Goal: Task Accomplishment & Management: Manage account settings

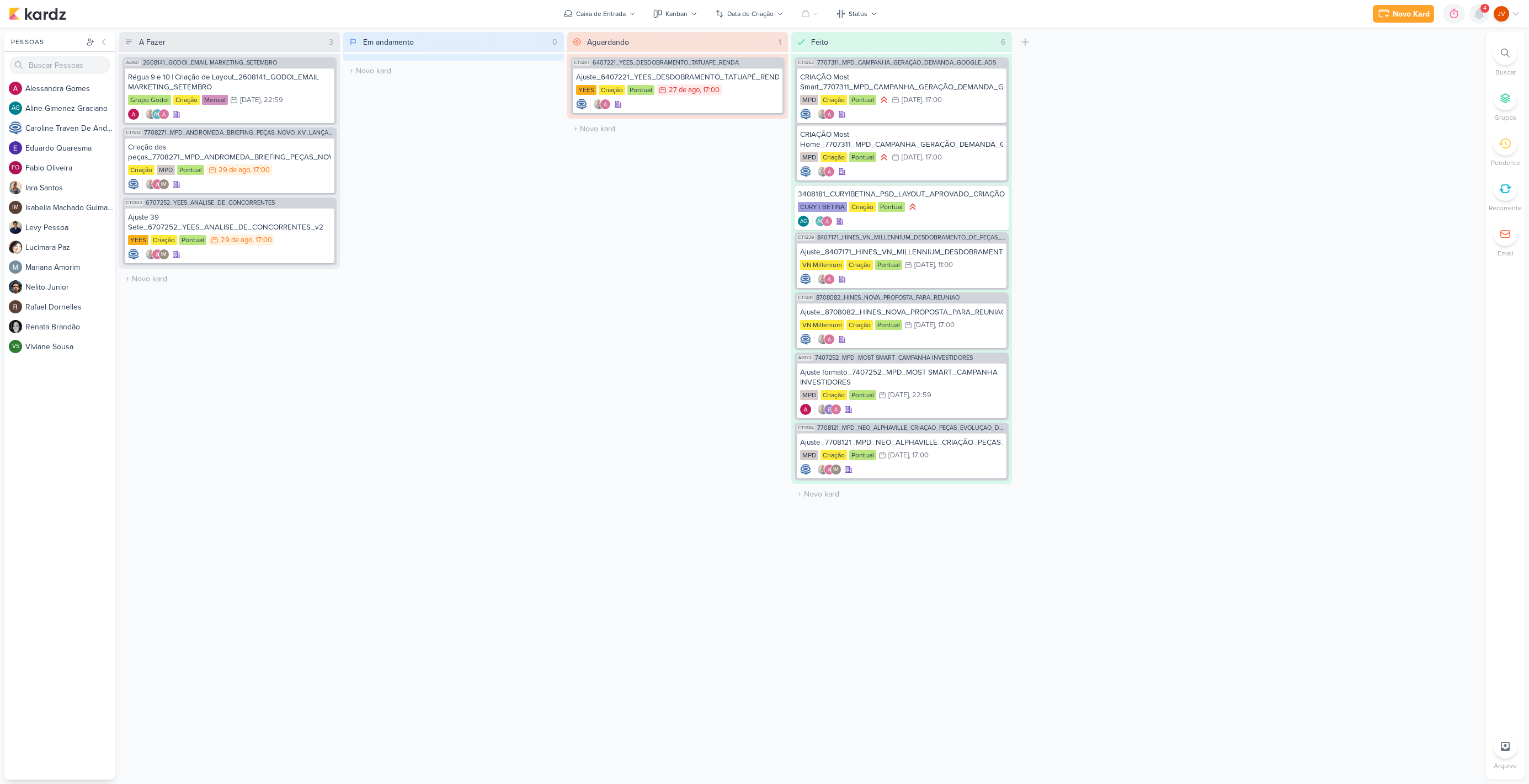
click at [1480, 13] on icon at bounding box center [1479, 13] width 9 height 10
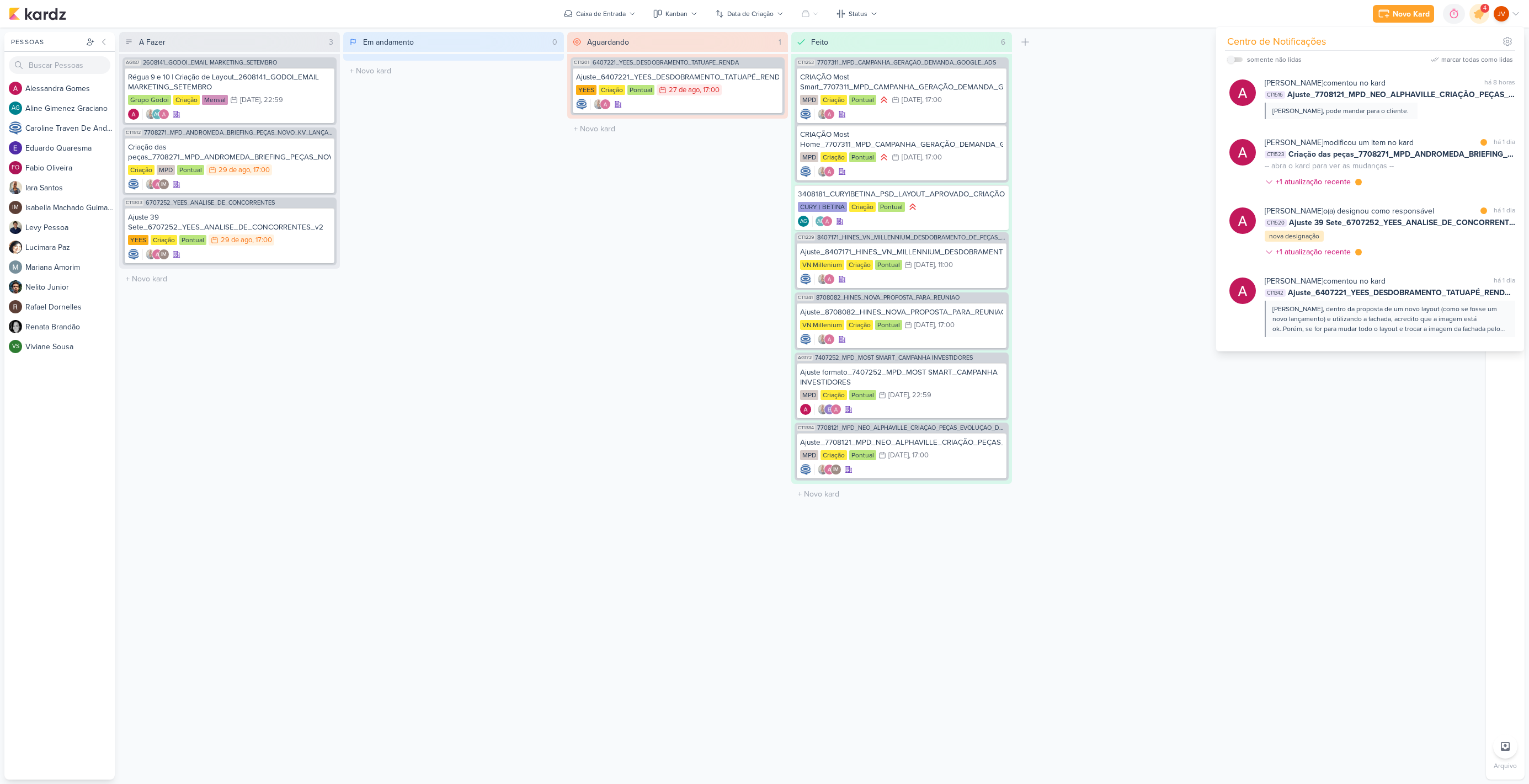
click at [507, 328] on div "Em andamento 0 Mover Para Esquerda Mover Para Direita [GEOGRAPHIC_DATA] O títul…" at bounding box center [453, 405] width 221 height 747
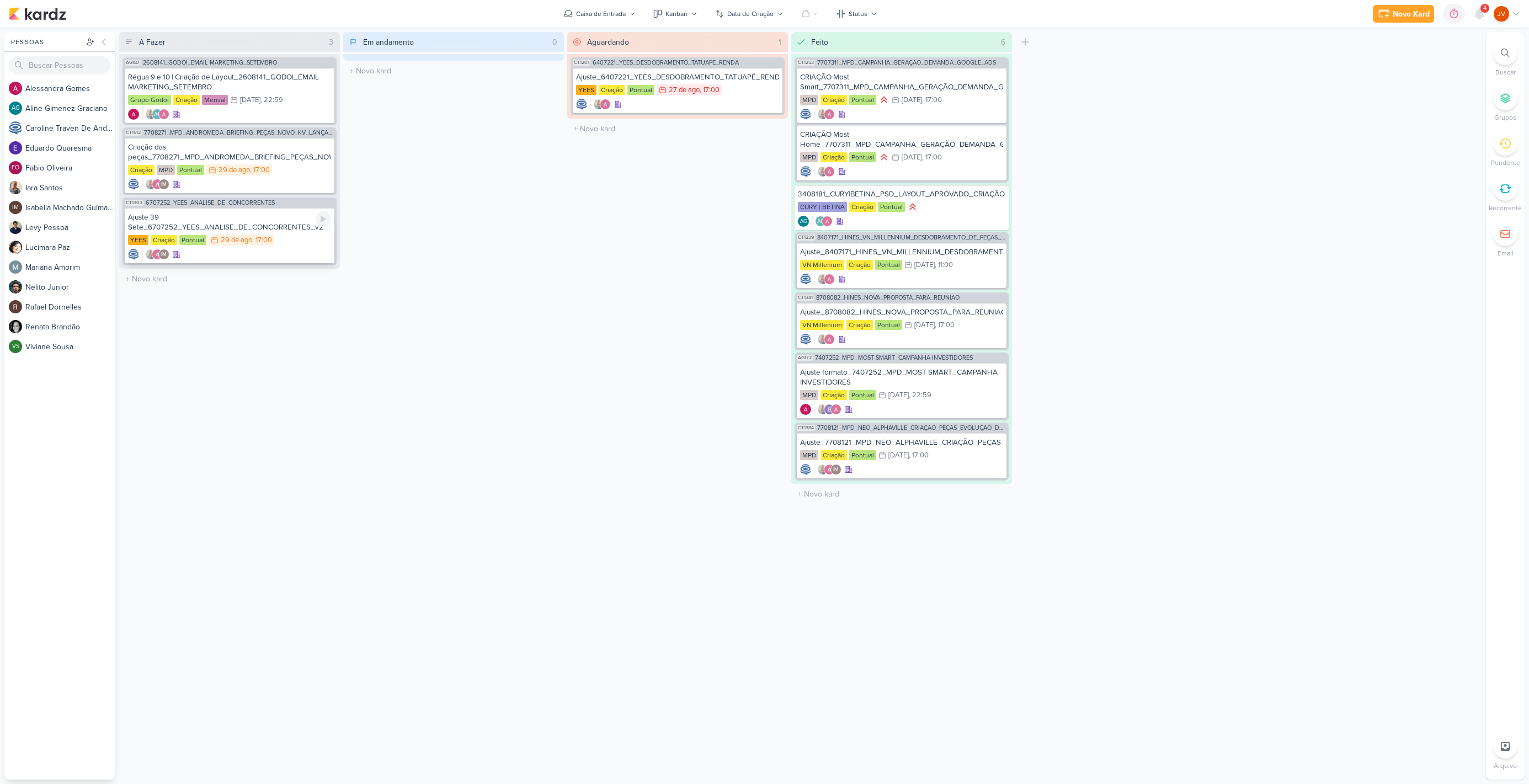
click at [255, 228] on div "Ajuste 39 Sete_6707252_YEES_ANALISE_DE_CONCORRENTES_v2" at bounding box center [229, 222] width 203 height 20
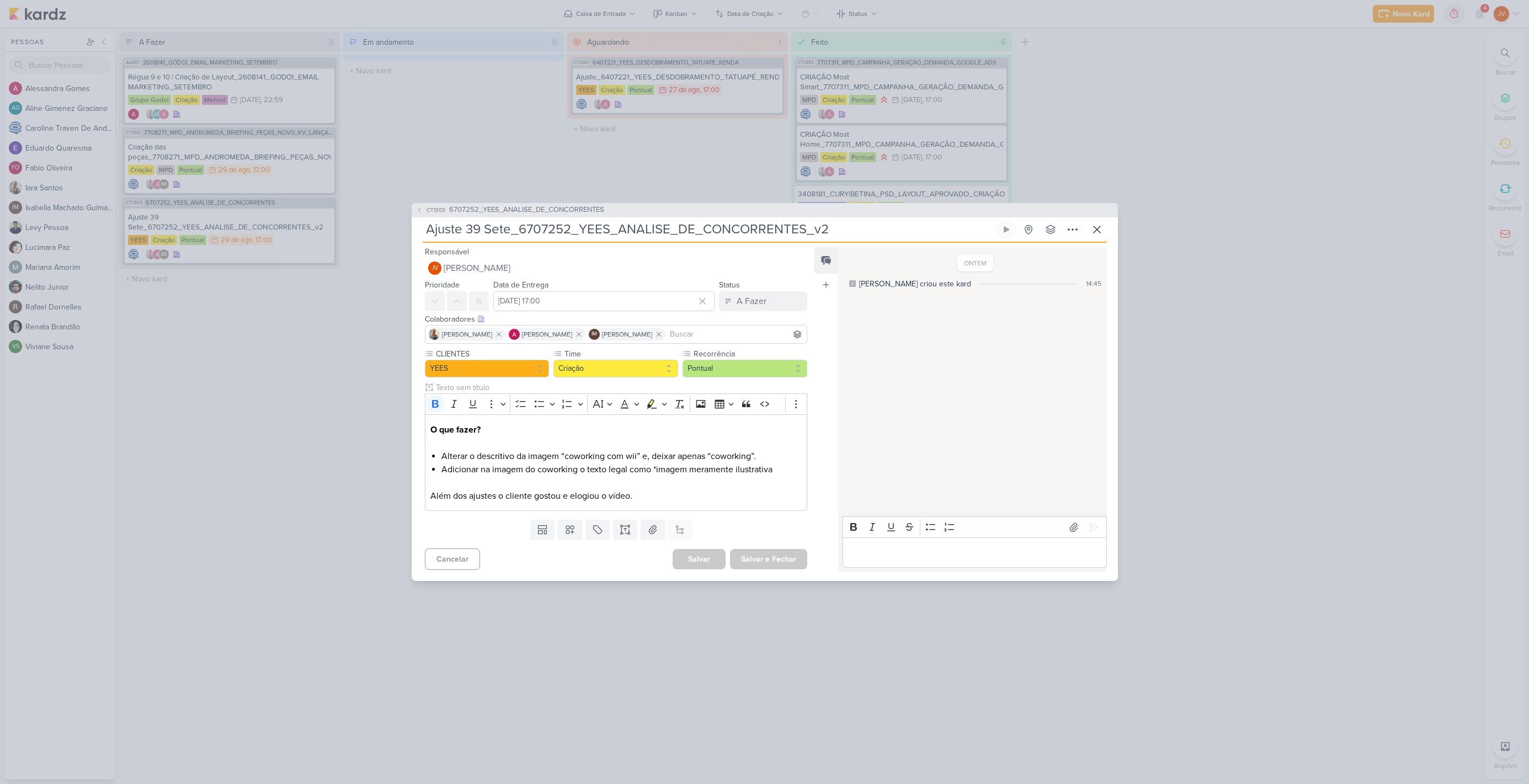
click at [651, 230] on input "Ajuste 39 Sete_6707252_YEES_ANALISE_DE_CONCORRENTES_v2" at bounding box center [708, 229] width 572 height 20
drag, startPoint x: 655, startPoint y: 467, endPoint x: 779, endPoint y: 465, distance: 124.0
click at [779, 466] on li "Adicionar na imagem do coworking o texto legal como *imagem meramente ilustrati…" at bounding box center [621, 469] width 360 height 13
copy li "*imagem meramente ilustrativa"
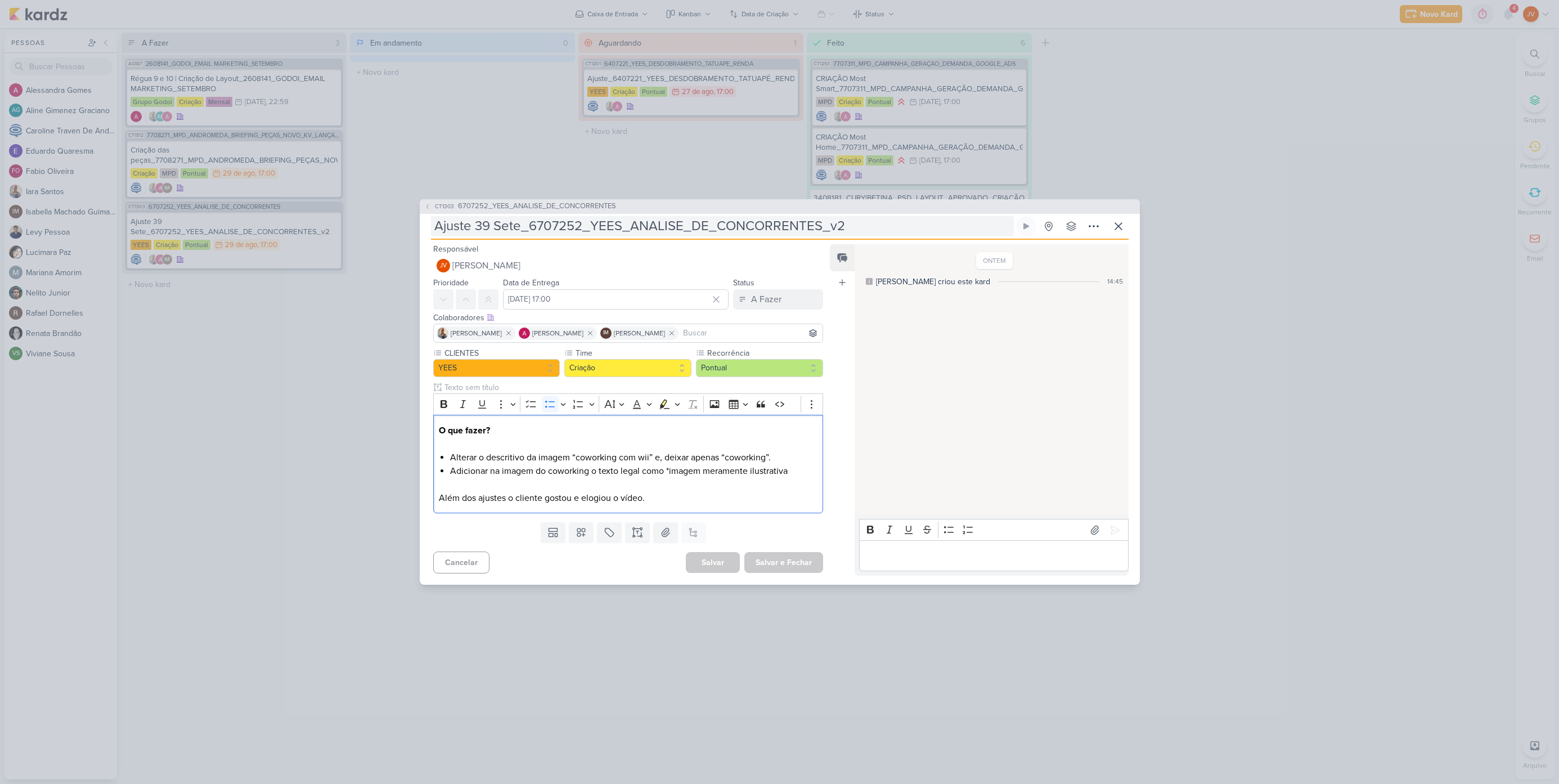
click at [823, 226] on input "Ajuste 39 Sete_6707252_YEES_ANALISE_DE_CONCORRENTES_v2" at bounding box center [722, 226] width 583 height 20
drag, startPoint x: 836, startPoint y: 225, endPoint x: 477, endPoint y: 217, distance: 359.1
click at [477, 217] on input "Ajuste 39 Sete_6707252_YEES_ANALISE_DE_CONCORRENTES_v2" at bounding box center [722, 226] width 583 height 20
click at [902, 554] on p "Editor editing area: main" at bounding box center [993, 555] width 257 height 14
click at [1110, 524] on icon at bounding box center [1115, 530] width 11 height 11
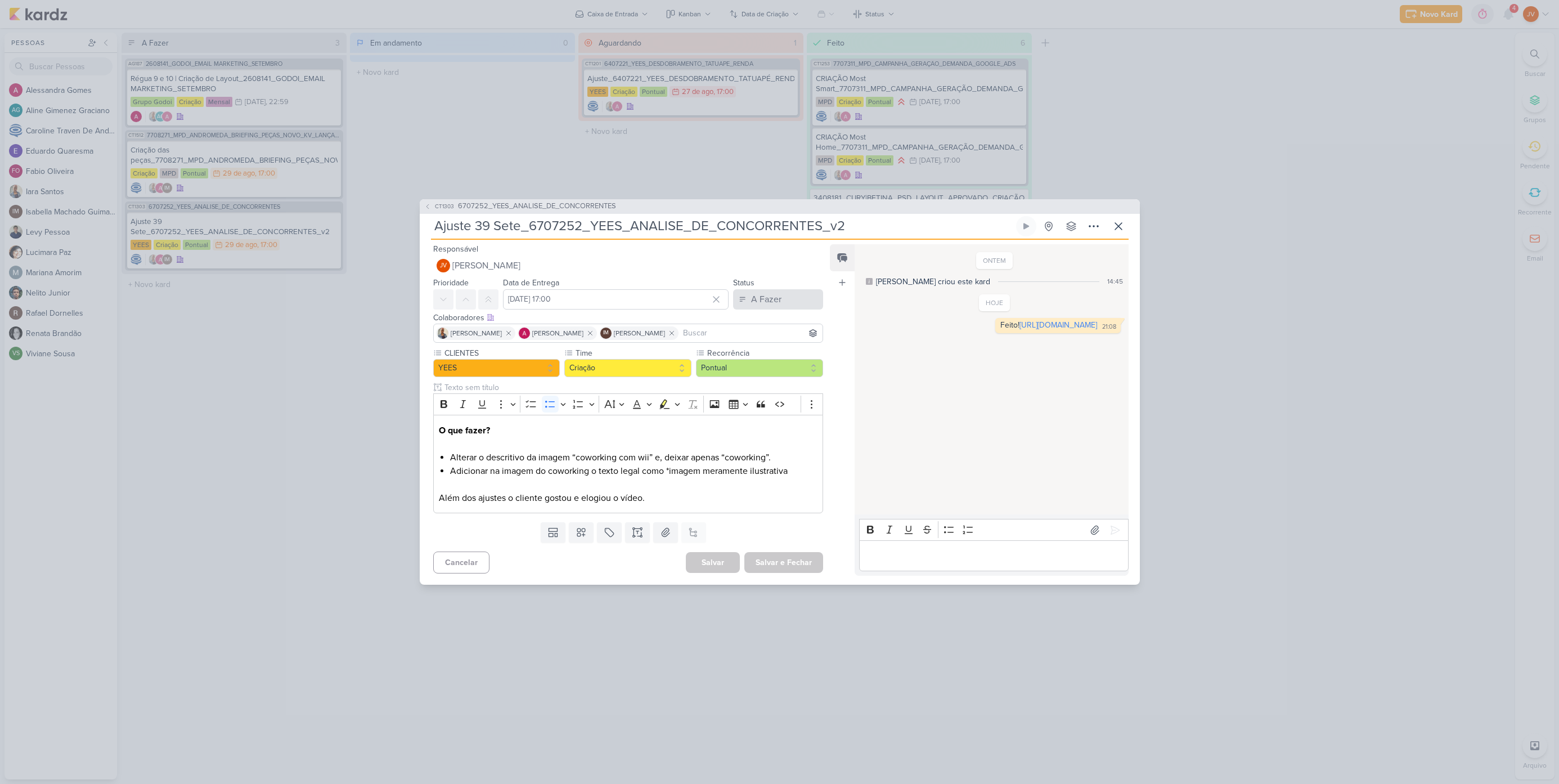
click at [759, 295] on div "A Fazer" at bounding box center [766, 299] width 30 height 14
click at [765, 361] on div "Aguardando" at bounding box center [765, 361] width 43 height 12
click at [782, 565] on button "Salvar e Fechar" at bounding box center [783, 562] width 78 height 21
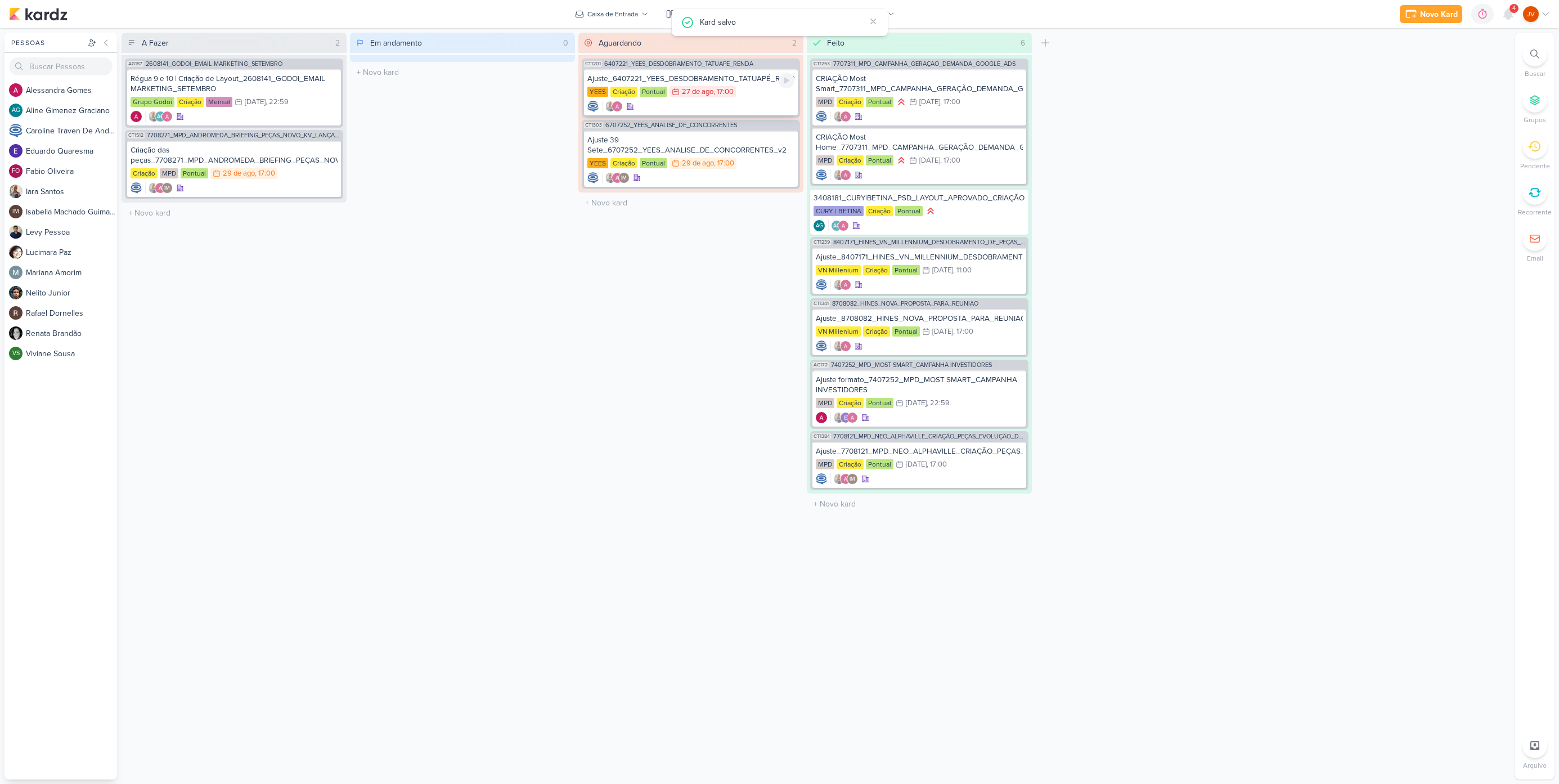
click at [755, 83] on div "Ajuste_6407221_YEES_DESDOBRAMENTO_TATUAPÉ_RENDA_V3" at bounding box center [690, 78] width 207 height 10
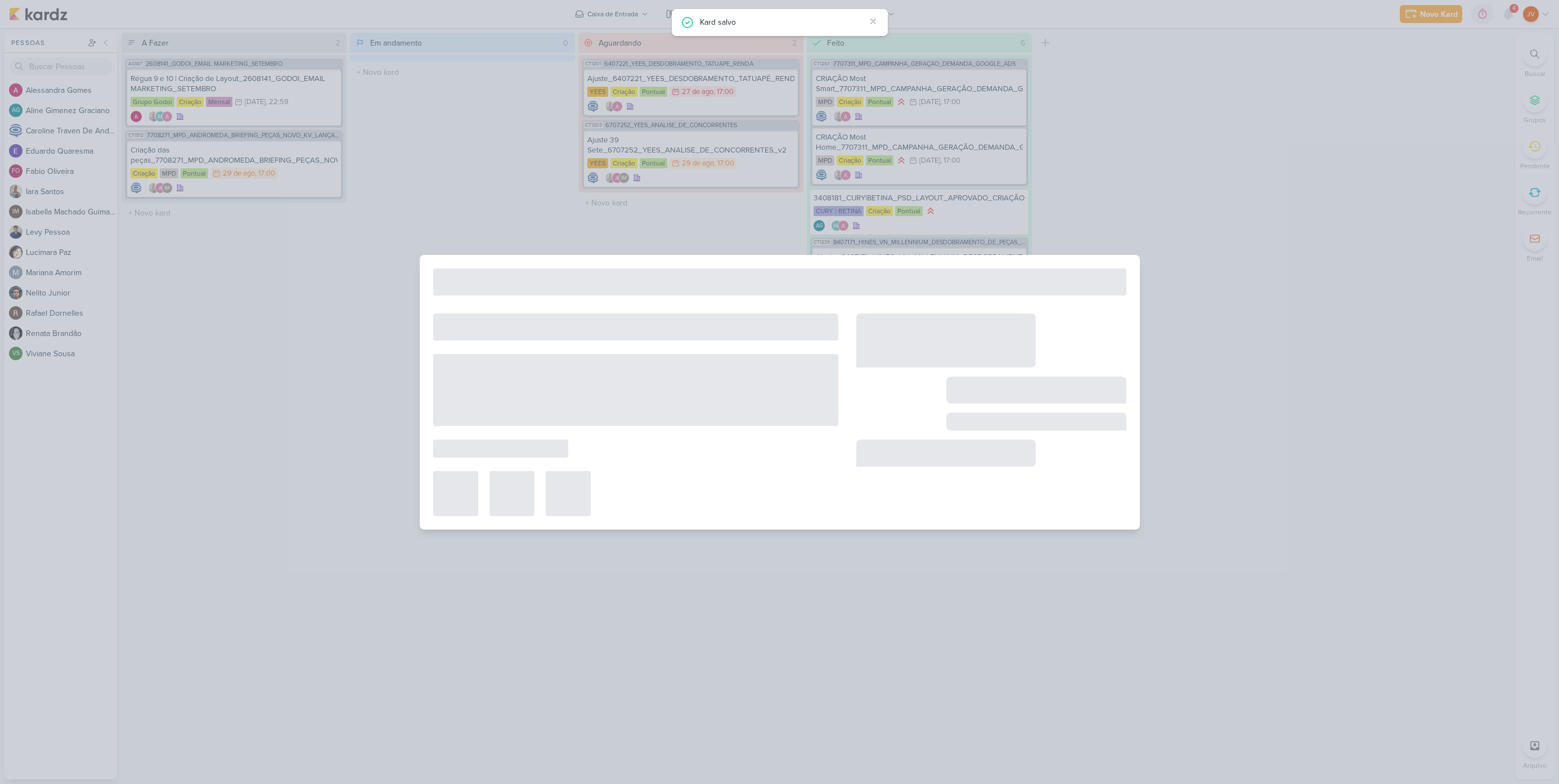
type input "Ajuste_6407221_YEES_DESDOBRAMENTO_TATUAPÉ_RENDA_V3"
type input "[DATE] 17:00"
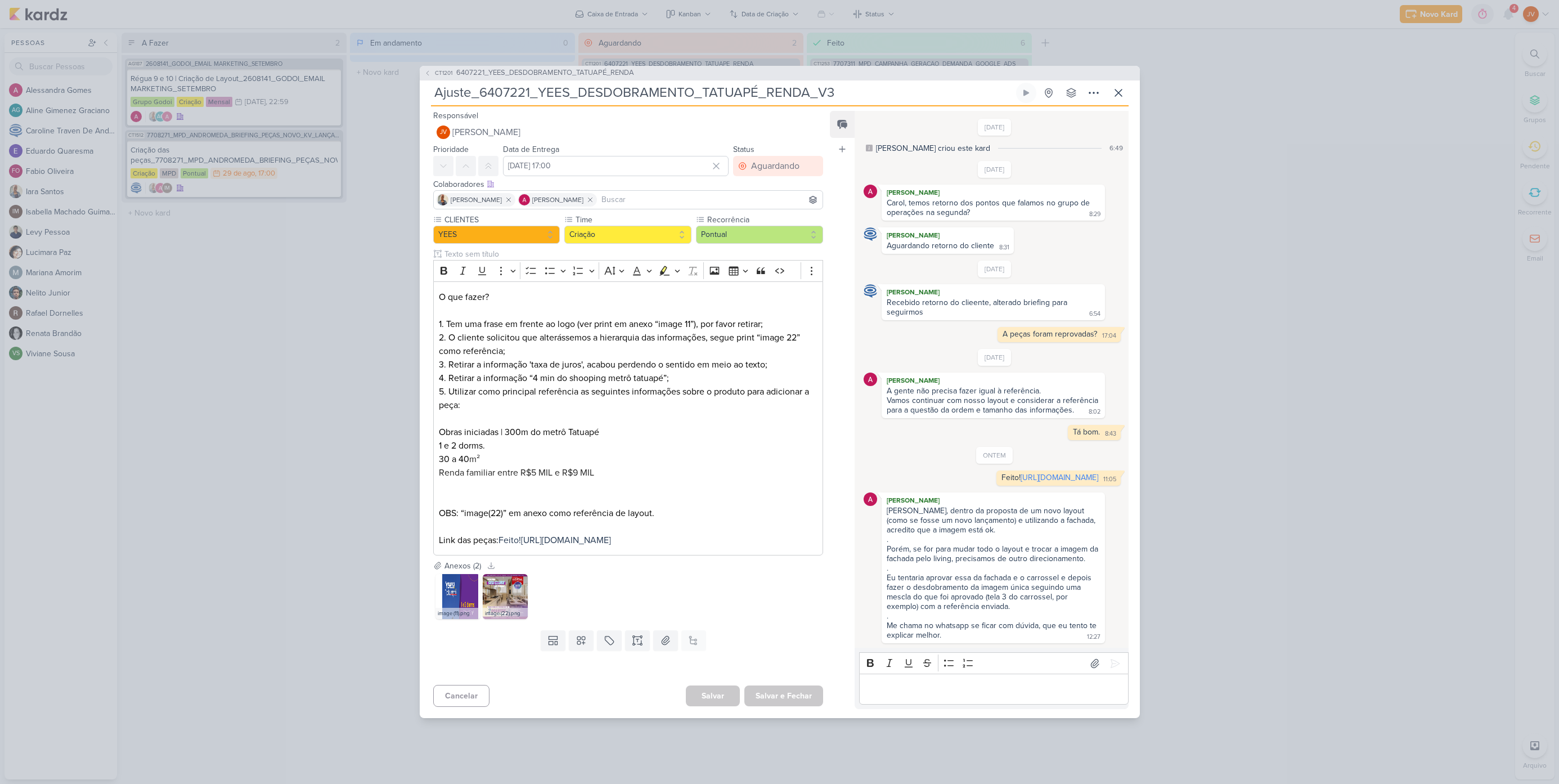
click at [1261, 514] on div "CT1201 6407221_YEES_DESDOBRAMENTO_TATUAPÉ_RENDA Ajuste_6407221_YEES_DESDOBRAMEN…" at bounding box center [780, 392] width 1559 height 784
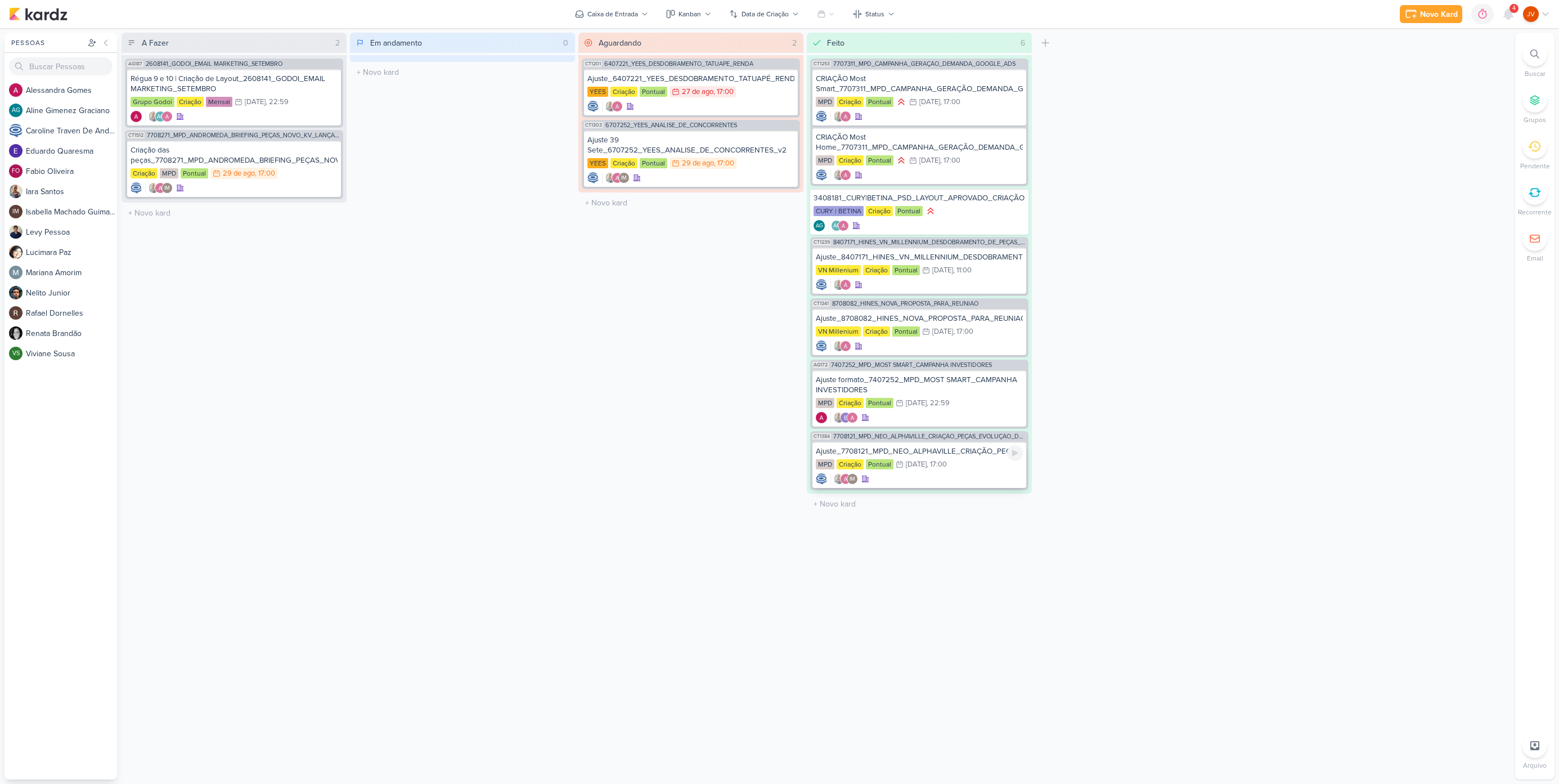
click at [963, 450] on div "Ajuste_7708121_MPD_NEO_ALPHAVILLE_CRIAÇÃO_PEÇAS_EVOLUÇÃO_DE_OBRA" at bounding box center [919, 451] width 207 height 10
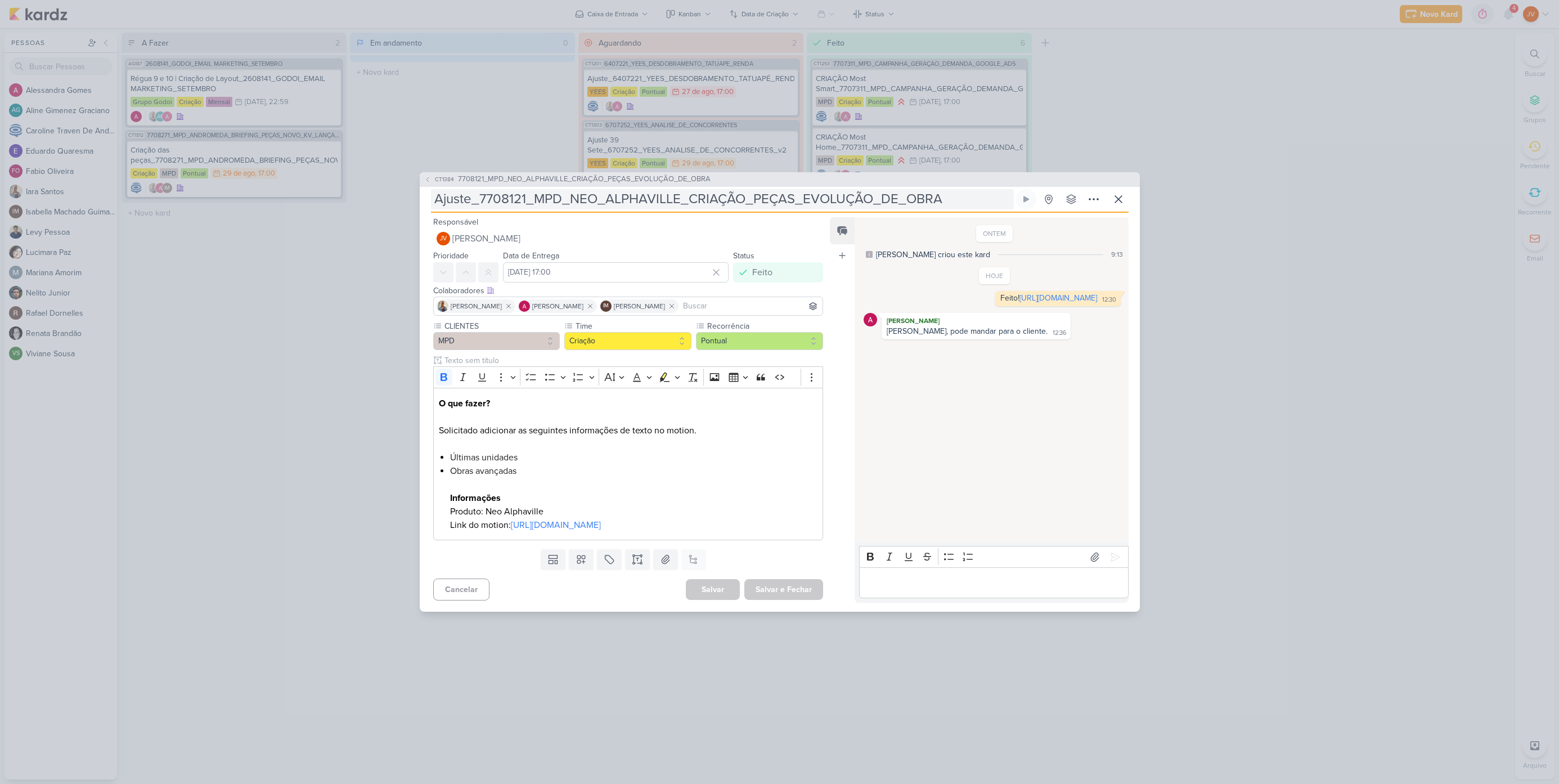
click at [617, 192] on input "Ajuste_7708121_MPD_NEO_ALPHAVILLE_CRIAÇÃO_PEÇAS_EVOLUÇÃO_DE_OBRA" at bounding box center [722, 199] width 583 height 20
drag, startPoint x: 628, startPoint y: 189, endPoint x: 607, endPoint y: 188, distance: 21.0
click at [628, 189] on input "Ajuste_7708121_MPD_NEO_ALPHAVILLE_CRIAÇÃO_PEÇAS_EVOLUÇÃO_DE_OBRA" at bounding box center [722, 199] width 583 height 20
drag, startPoint x: 525, startPoint y: 189, endPoint x: 489, endPoint y: 194, distance: 36.3
click at [481, 192] on input "Ajuste_7708121_MPD_NEO_ALPHAVILLE_CRIAÇÃO_PEÇAS_EVOLUÇÃO_DE_OBRA" at bounding box center [722, 199] width 583 height 20
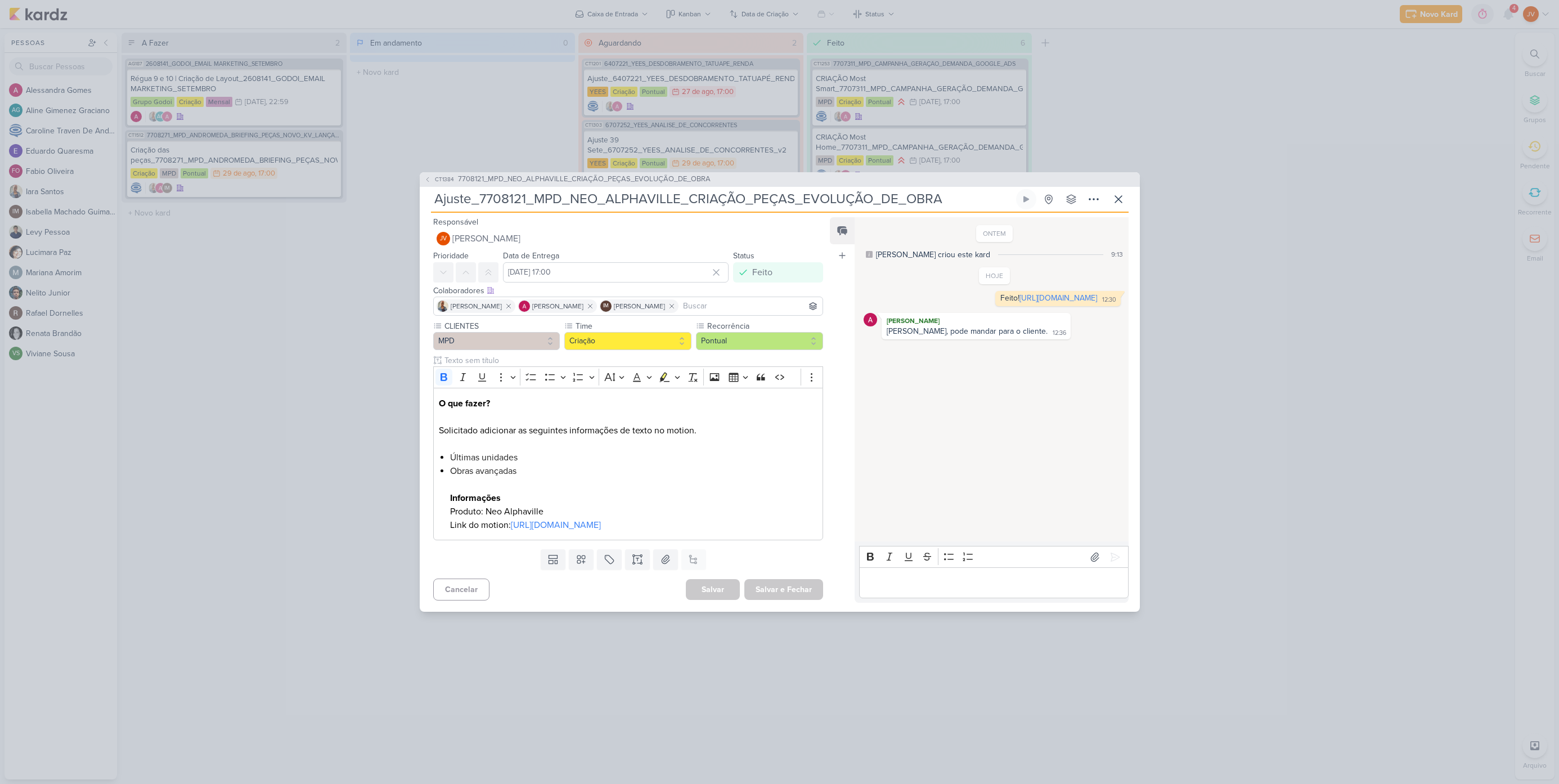
click at [627, 192] on input "Ajuste_7708121_MPD_NEO_ALPHAVILLE_CRIAÇÃO_PEÇAS_EVOLUÇÃO_DE_OBRA" at bounding box center [722, 199] width 583 height 20
drag, startPoint x: 933, startPoint y: 190, endPoint x: 480, endPoint y: 192, distance: 453.0
click at [480, 192] on input "Ajuste_7708121_MPD_NEO_ALPHAVILLE_CRIAÇÃO_PEÇAS_EVOLUÇÃO_DE_OBRA" at bounding box center [722, 199] width 583 height 20
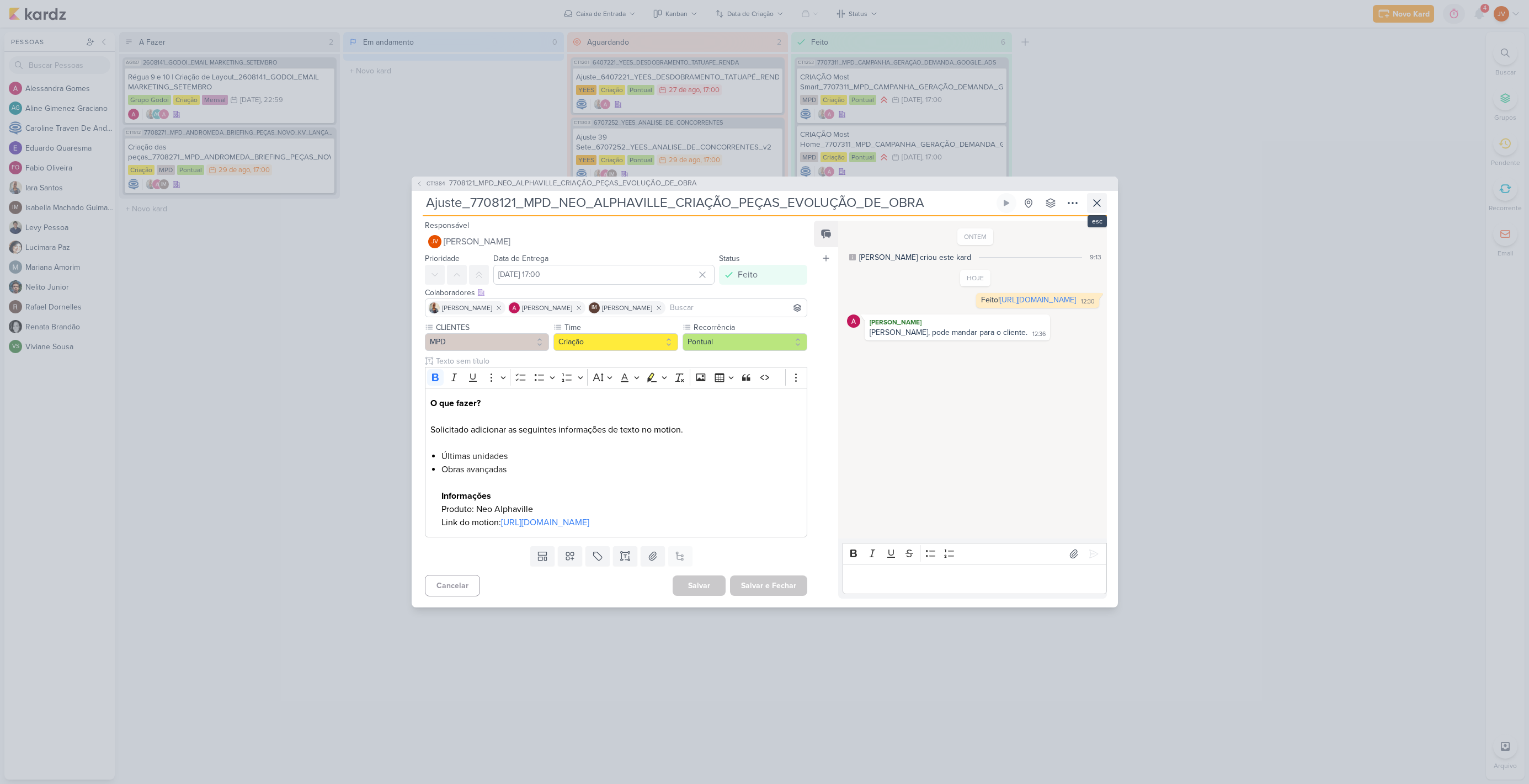
click at [1098, 200] on icon at bounding box center [1096, 203] width 6 height 6
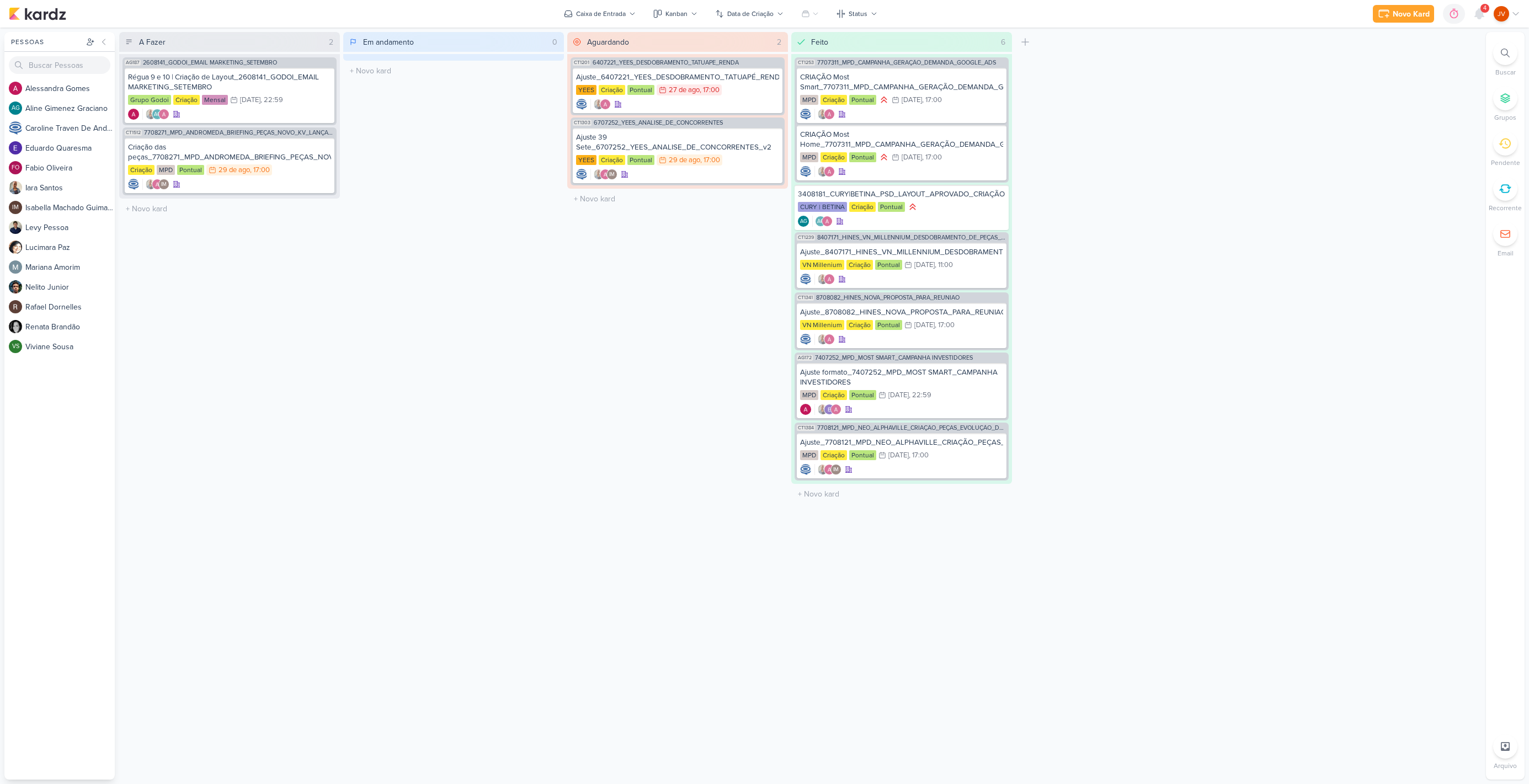
click at [1141, 224] on div "A Fazer 2 Mover Para Esquerda Mover Para Direita [GEOGRAPHIC_DATA] AG187 260814…" at bounding box center [799, 405] width 1362 height 747
click at [269, 154] on div "Criação das peças_7708271_MPD_ANDROMEDA_BRIEFING_PEÇAS_NOVO_KV_LANÇAMENTO" at bounding box center [229, 152] width 203 height 20
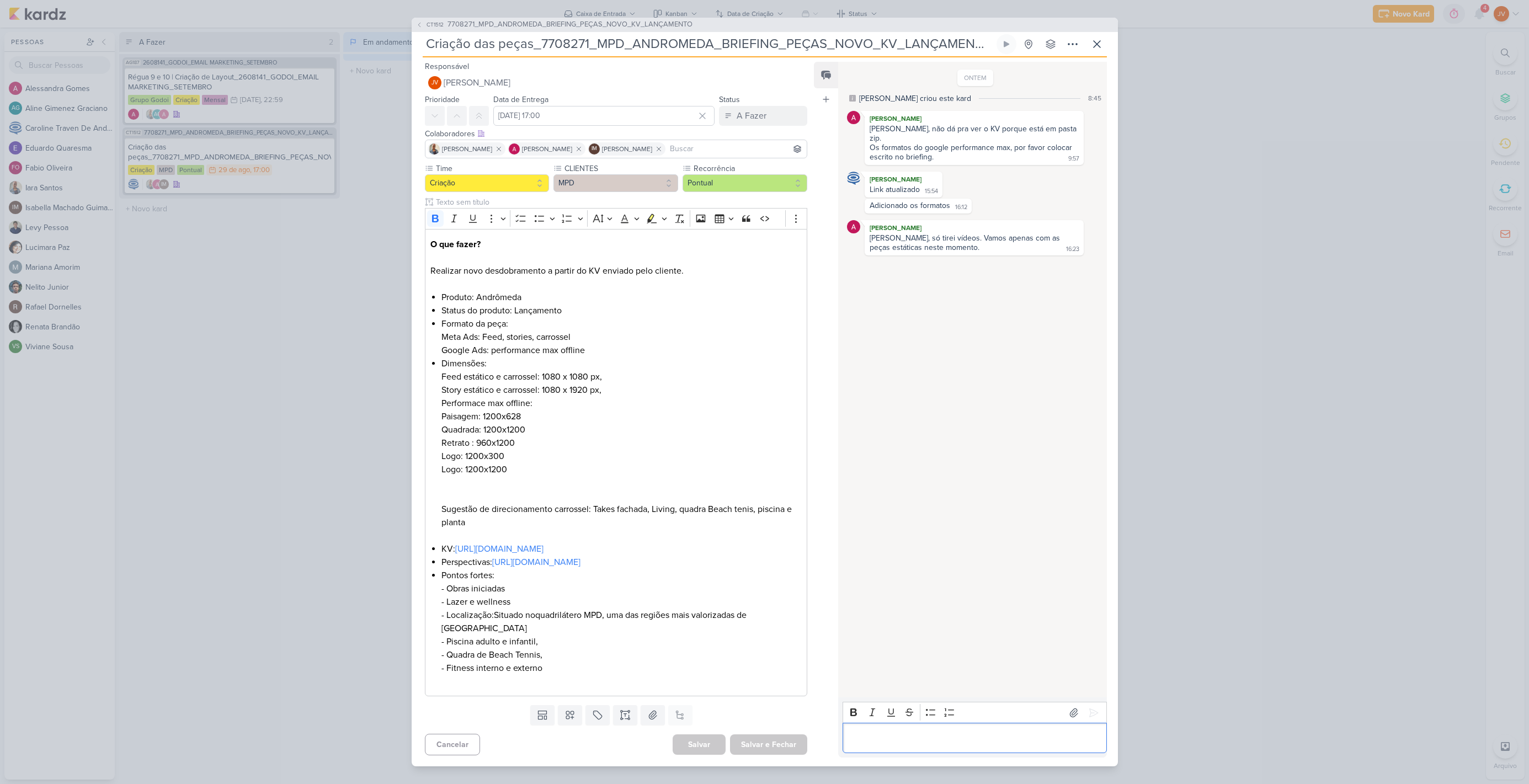
drag, startPoint x: 891, startPoint y: 737, endPoint x: 900, endPoint y: 738, distance: 9.1
click at [894, 738] on p "Editor editing area: main" at bounding box center [974, 738] width 252 height 13
click at [873, 737] on p "Poderiam me mandar organizado por card, as imagens e informções que vai em cada…" at bounding box center [974, 731] width 252 height 27
click at [998, 738] on p "Poderiam me mandar organizado por card, as imagens e informações que vai em cad…" at bounding box center [974, 731] width 252 height 27
drag, startPoint x: 1067, startPoint y: 725, endPoint x: 1038, endPoint y: 725, distance: 29.0
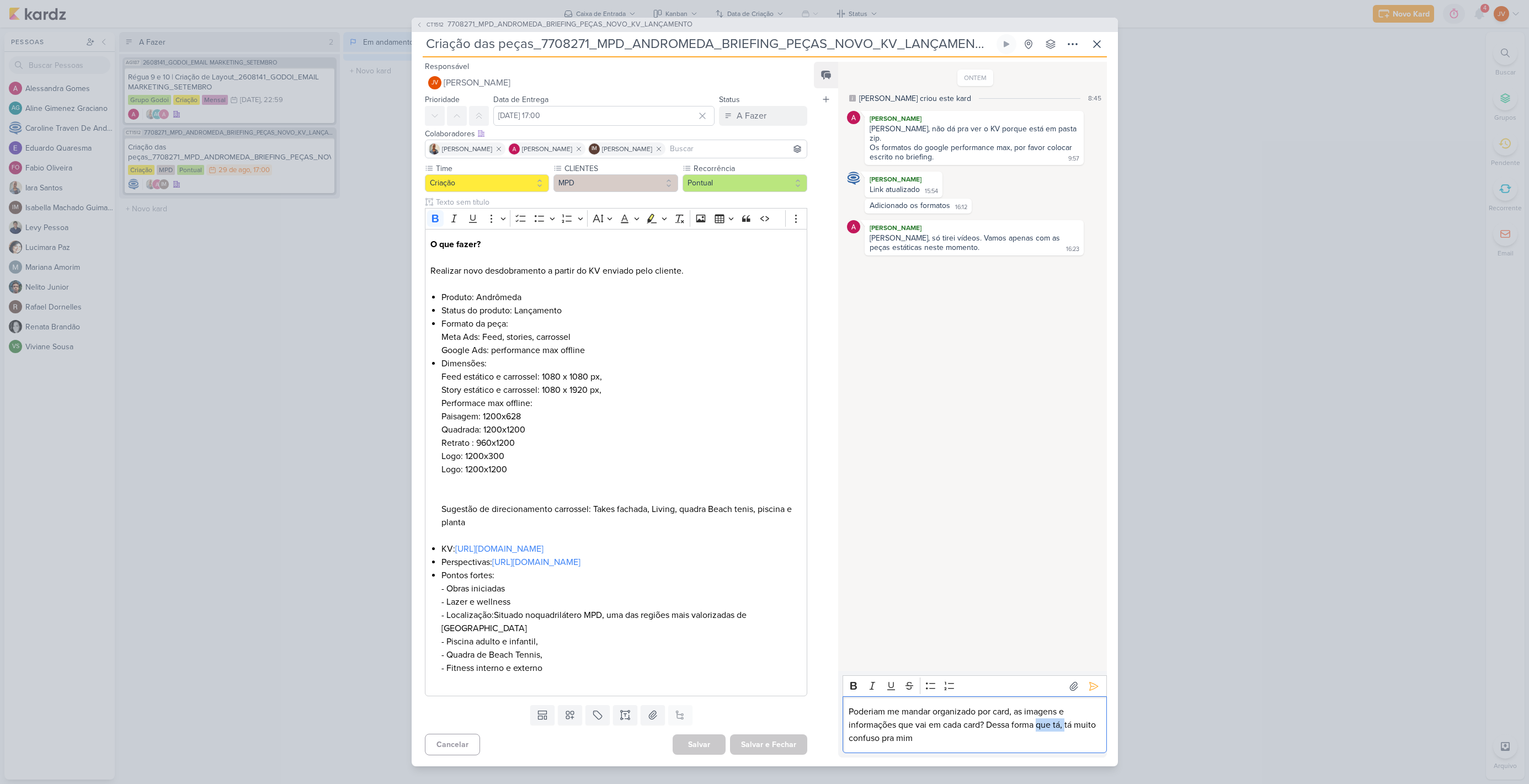
click at [1038, 725] on p "Poderiam me mandar organizado por card, as imagens e informações que vai em cad…" at bounding box center [974, 724] width 252 height 39
drag, startPoint x: 925, startPoint y: 742, endPoint x: 815, endPoint y: 706, distance: 115.7
click at [815, 705] on div "Feed Atrelar email Solte o email para atrelar ao kard ONTEM [PERSON_NAME] criou…" at bounding box center [959, 409] width 292 height 696
click at [1235, 146] on div "CT1512 7708271_MPD_ANDROMEDA_BRIEFING_PEÇAS_NOVO_KV_LANÇAMENTO Criação das peça…" at bounding box center [764, 392] width 1529 height 784
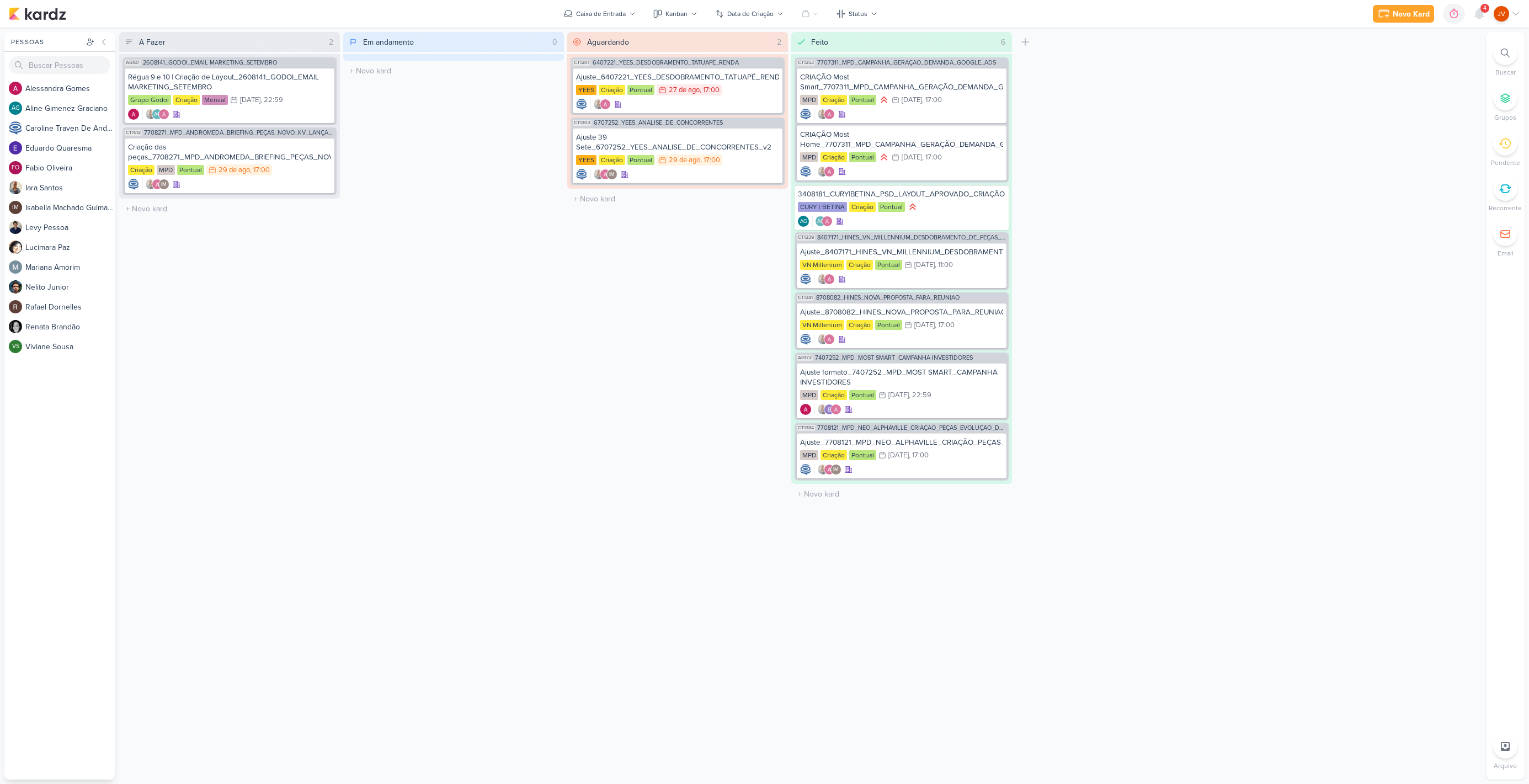
click at [1186, 155] on div "A Fazer 2 Mover Para Esquerda Mover Para Direita [GEOGRAPHIC_DATA] AG187 260814…" at bounding box center [799, 405] width 1362 height 747
